Goal: Task Accomplishment & Management: Manage account settings

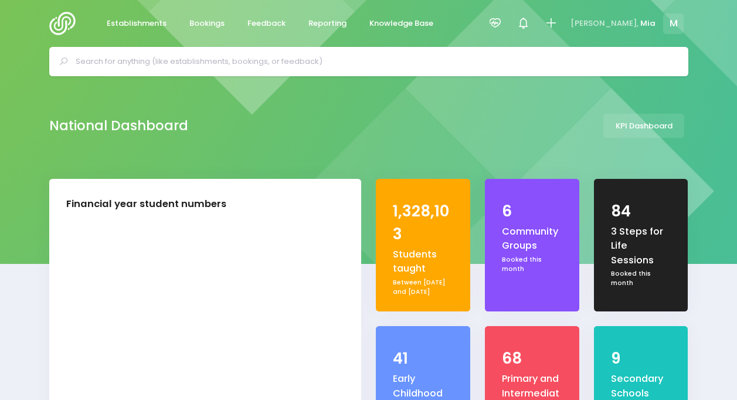
select select "5"
click at [508, 23] on div at bounding box center [495, 24] width 26 height 26
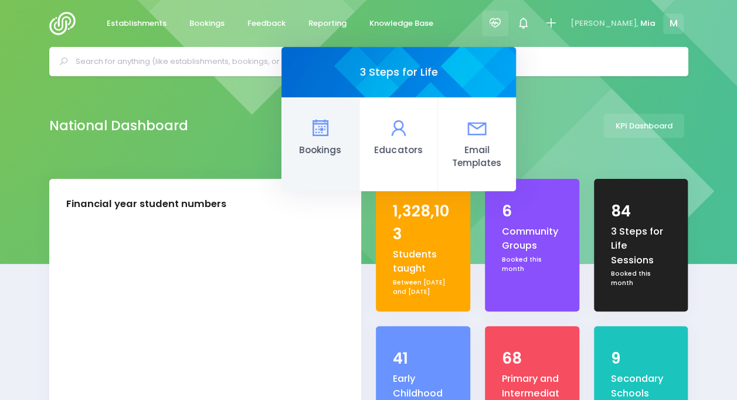
click at [359, 134] on link "Bookings" at bounding box center [320, 144] width 78 height 94
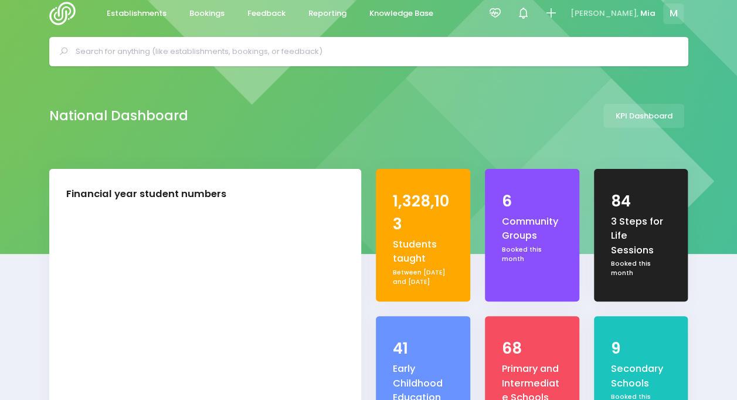
scroll to position [11, 0]
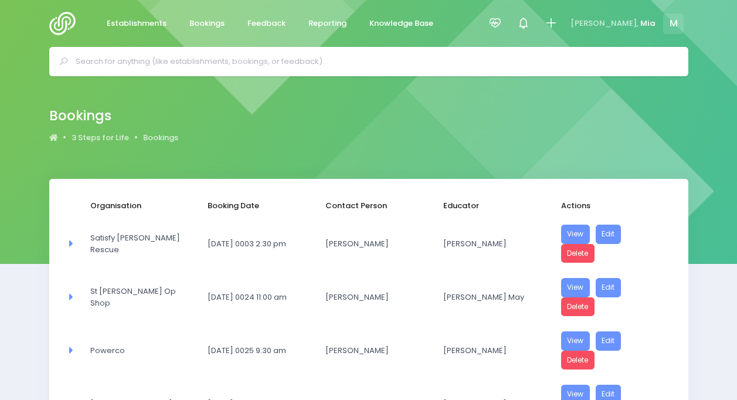
select select "20"
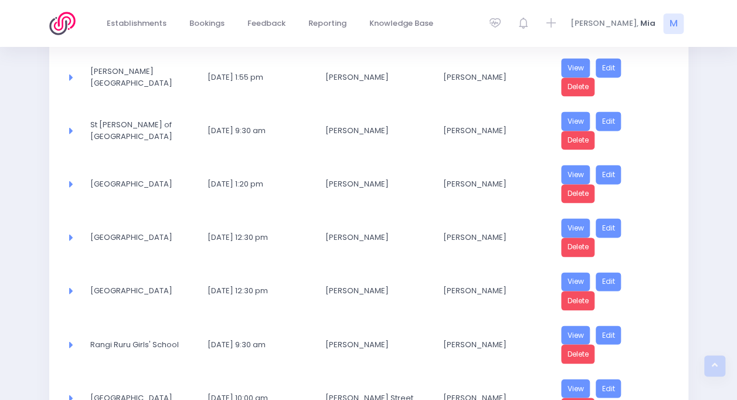
scroll to position [961, 0]
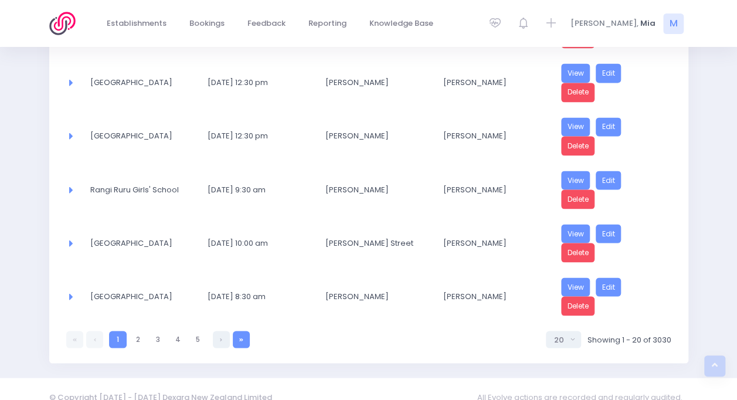
click at [243, 331] on link at bounding box center [241, 339] width 17 height 17
select select "20"
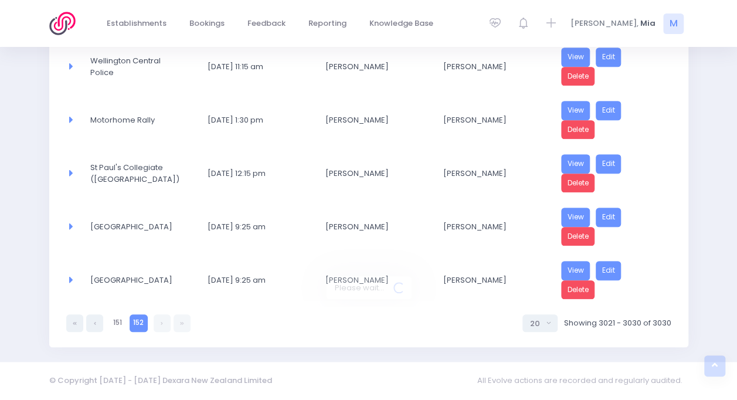
scroll to position [435, 0]
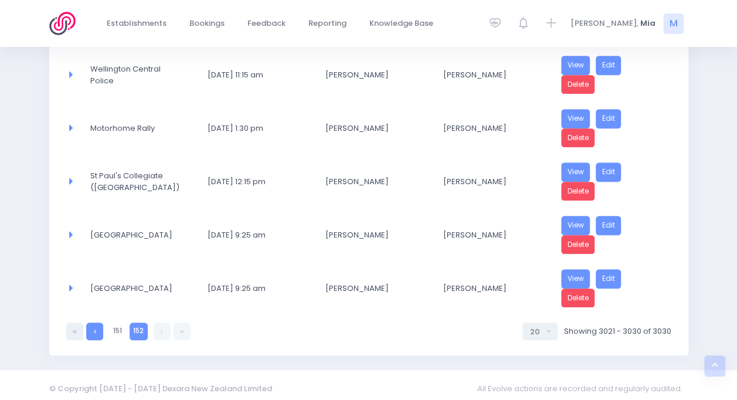
click at [101, 322] on link at bounding box center [94, 330] width 17 height 17
select select "20"
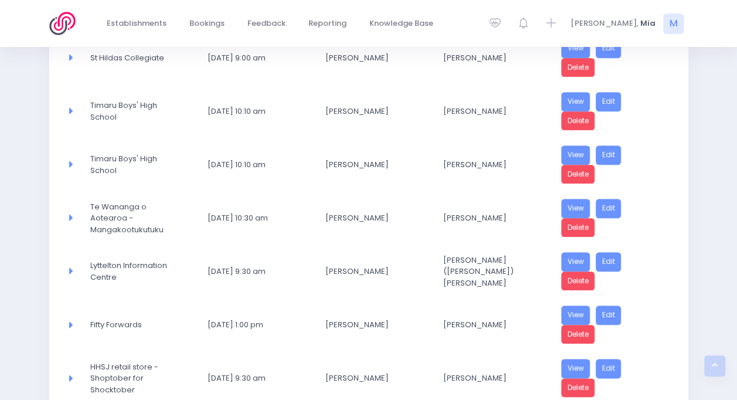
scroll to position [452, 0]
click at [607, 199] on link "Edit" at bounding box center [608, 208] width 26 height 19
click at [567, 204] on link "View" at bounding box center [575, 208] width 29 height 19
click at [580, 222] on link "Delete" at bounding box center [578, 228] width 34 height 19
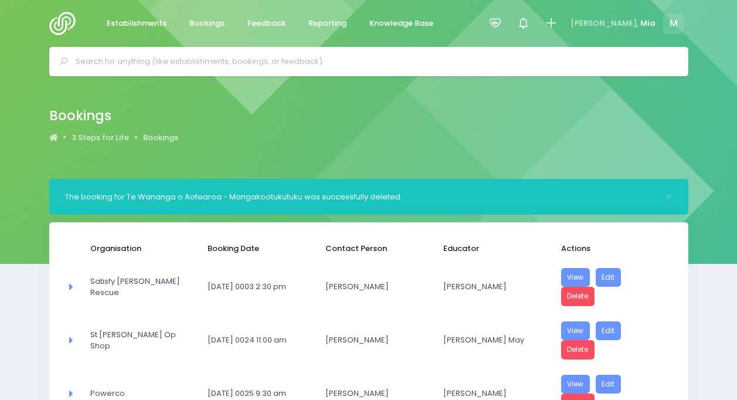
select select "20"
